Goal: Find specific page/section: Find specific page/section

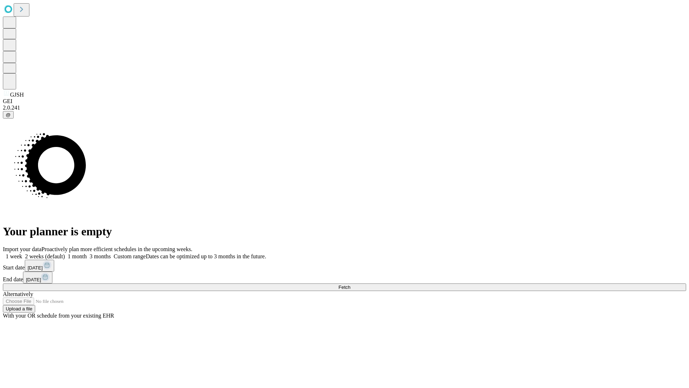
click at [350, 284] on span "Fetch" at bounding box center [345, 286] width 12 height 5
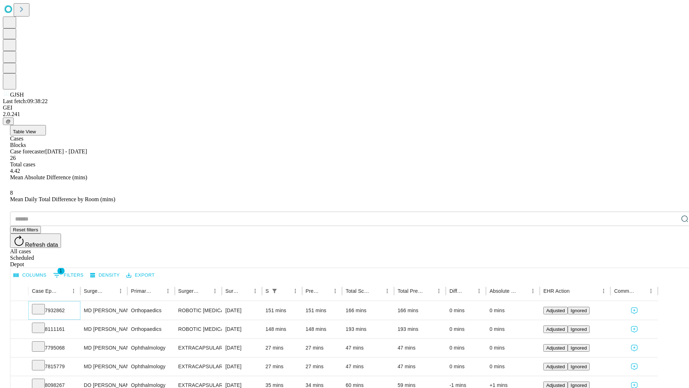
click at [42, 305] on icon at bounding box center [38, 308] width 7 height 7
